Goal: Transaction & Acquisition: Purchase product/service

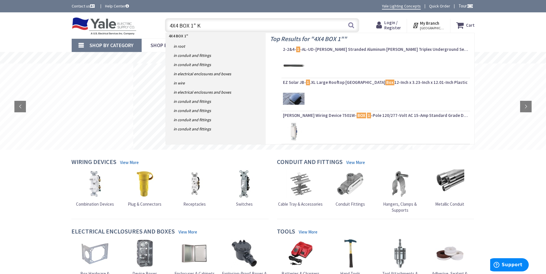
type input "4X4 BOX 1" KO"
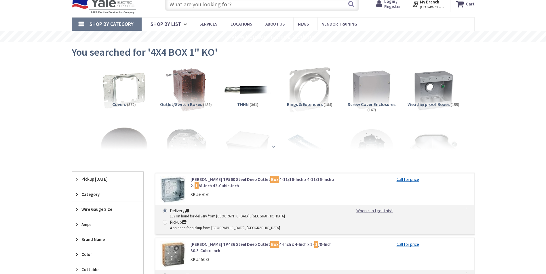
scroll to position [86, 0]
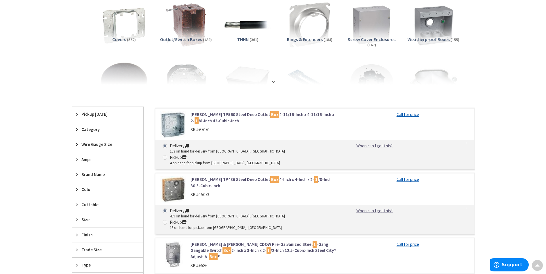
click at [179, 126] on img at bounding box center [173, 125] width 27 height 27
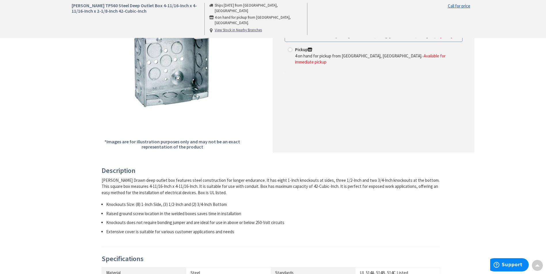
scroll to position [86, 0]
